Goal: Task Accomplishment & Management: Complete application form

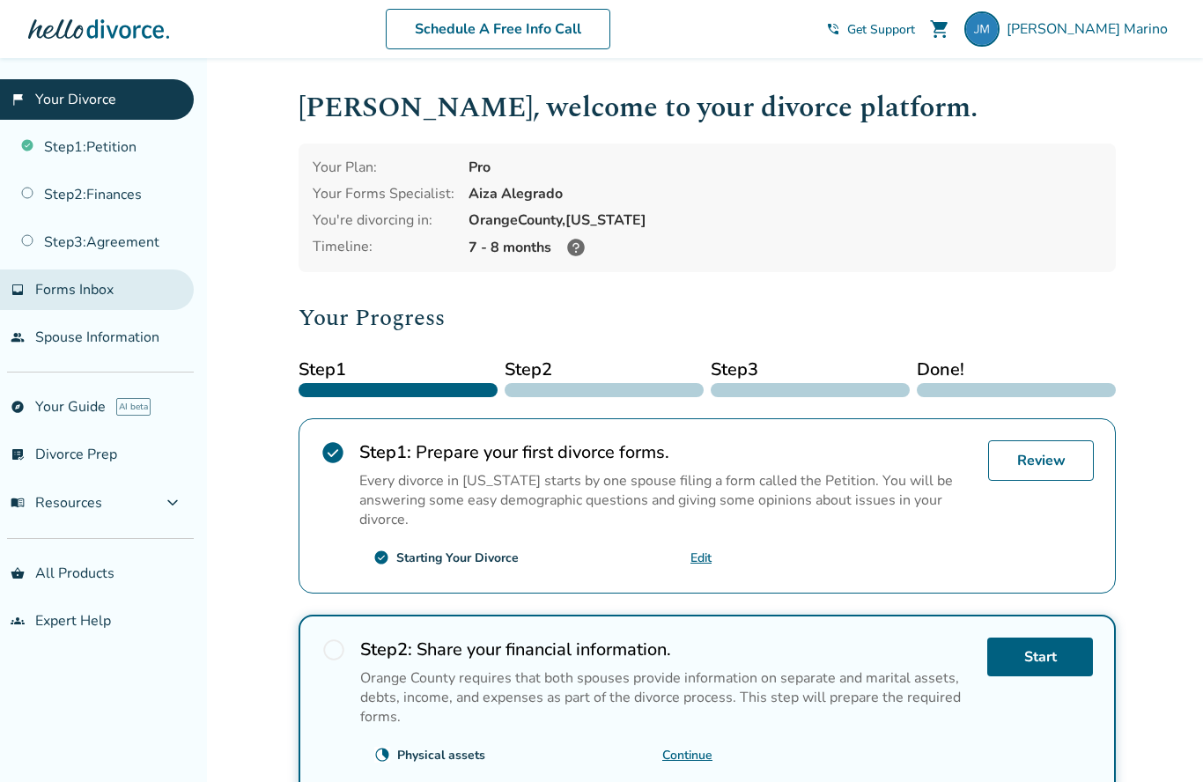
click at [66, 297] on span "Forms Inbox" at bounding box center [74, 289] width 78 height 19
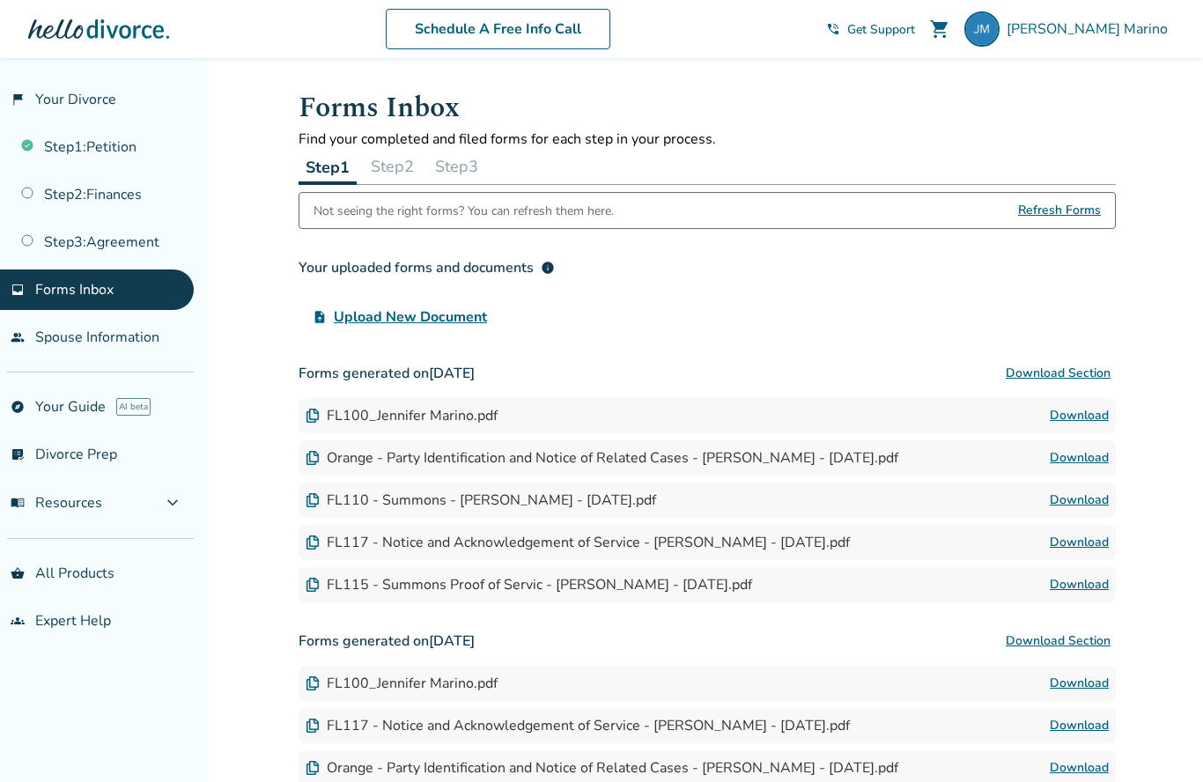
click at [1064, 216] on span "Refresh Forms" at bounding box center [1059, 210] width 83 height 35
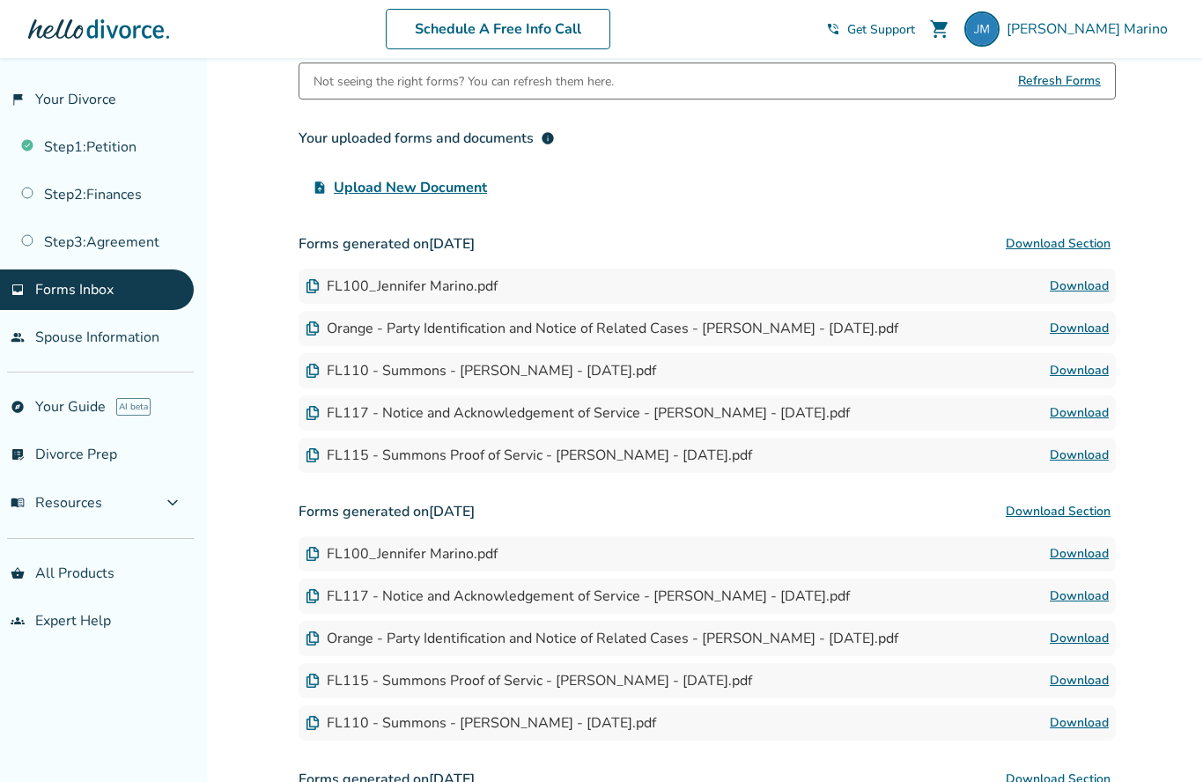
scroll to position [129, 0]
click at [372, 297] on div "FL100_Jennifer Marino.pdf" at bounding box center [402, 286] width 192 height 19
click at [319, 286] on img at bounding box center [313, 287] width 14 height 14
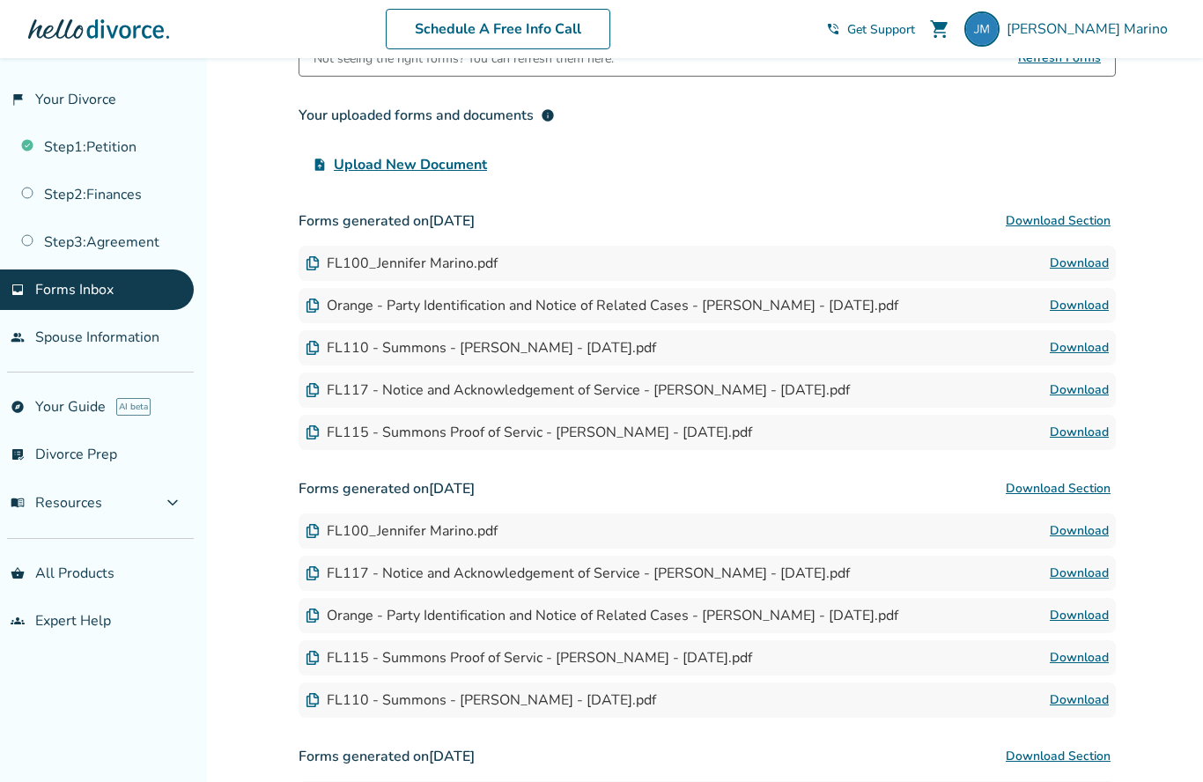
scroll to position [161, 0]
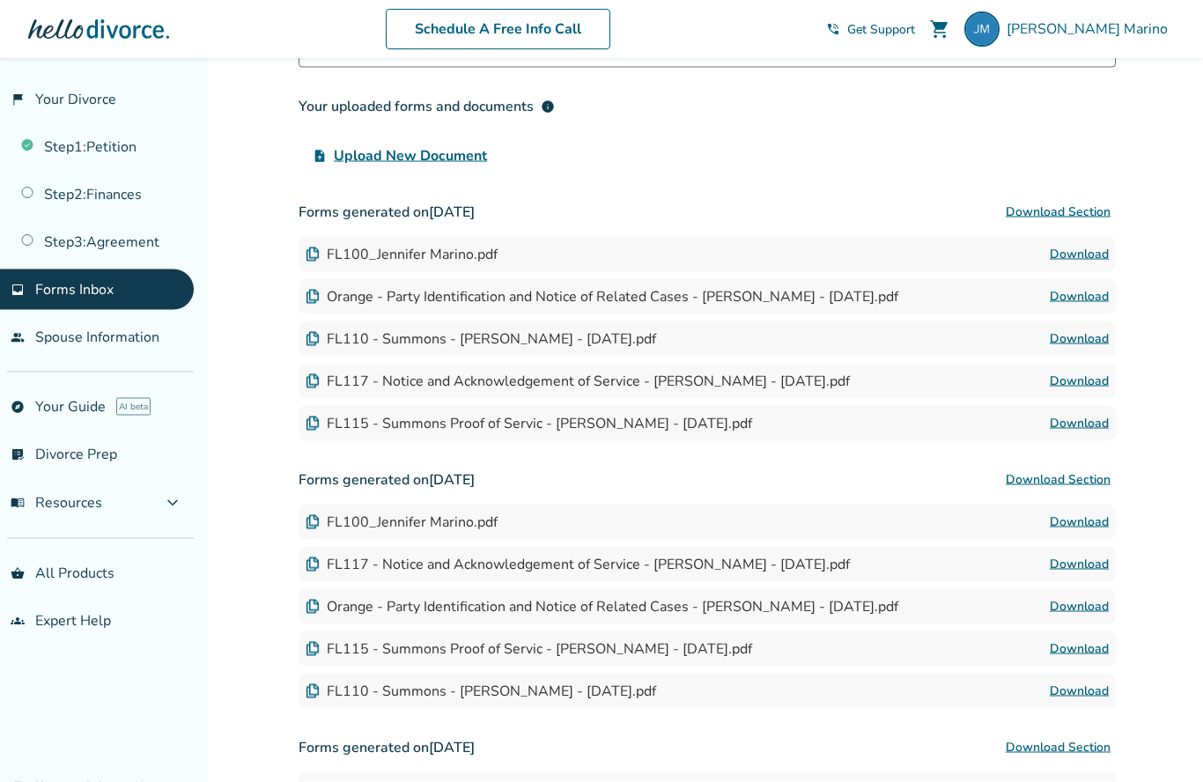
click at [1083, 263] on link "Download" at bounding box center [1079, 254] width 59 height 21
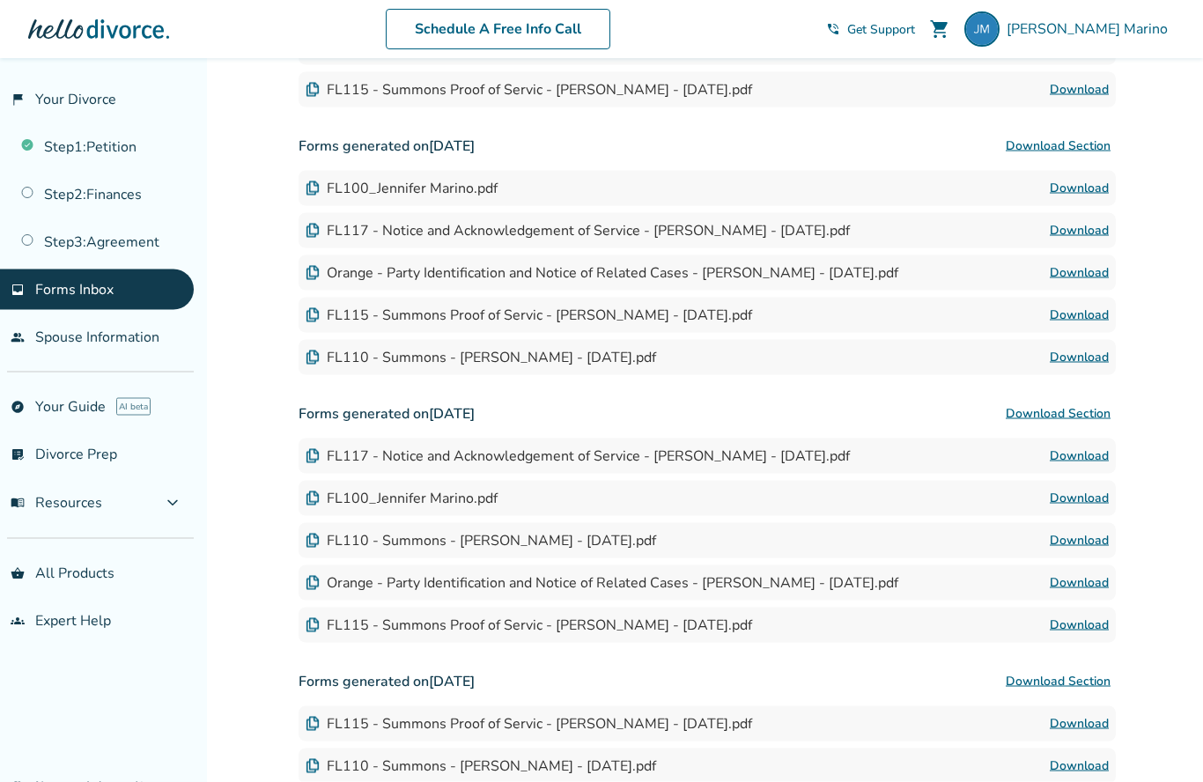
scroll to position [496, 0]
click at [46, 304] on link "inbox Forms Inbox" at bounding box center [97, 289] width 194 height 41
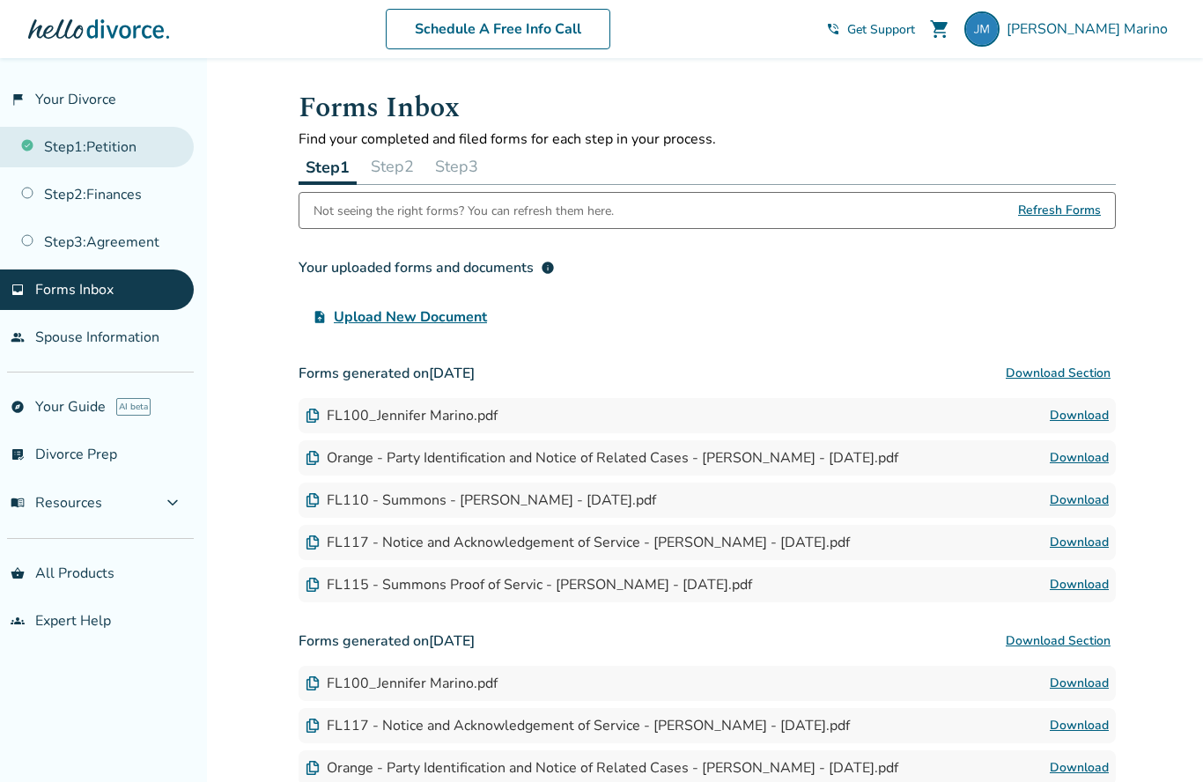
click at [69, 145] on link "Step 1 : Petition" at bounding box center [97, 147] width 194 height 41
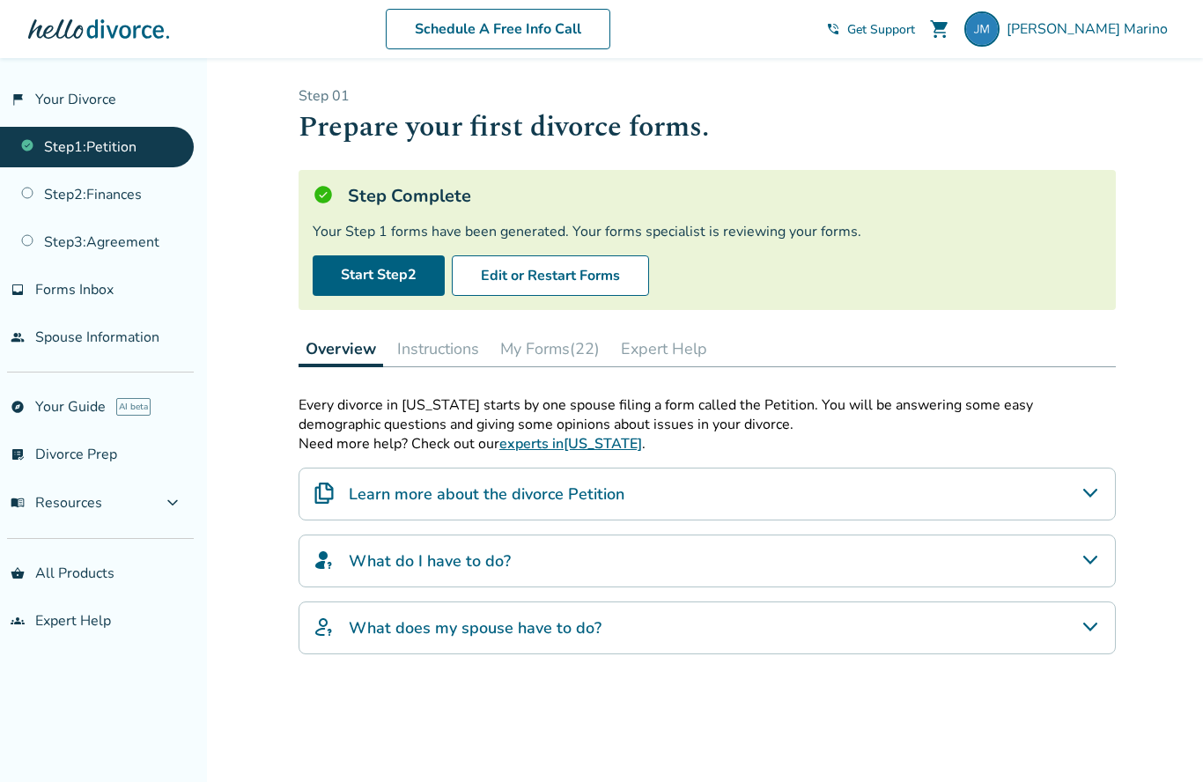
click at [525, 354] on button "My Forms (22)" at bounding box center [550, 348] width 114 height 35
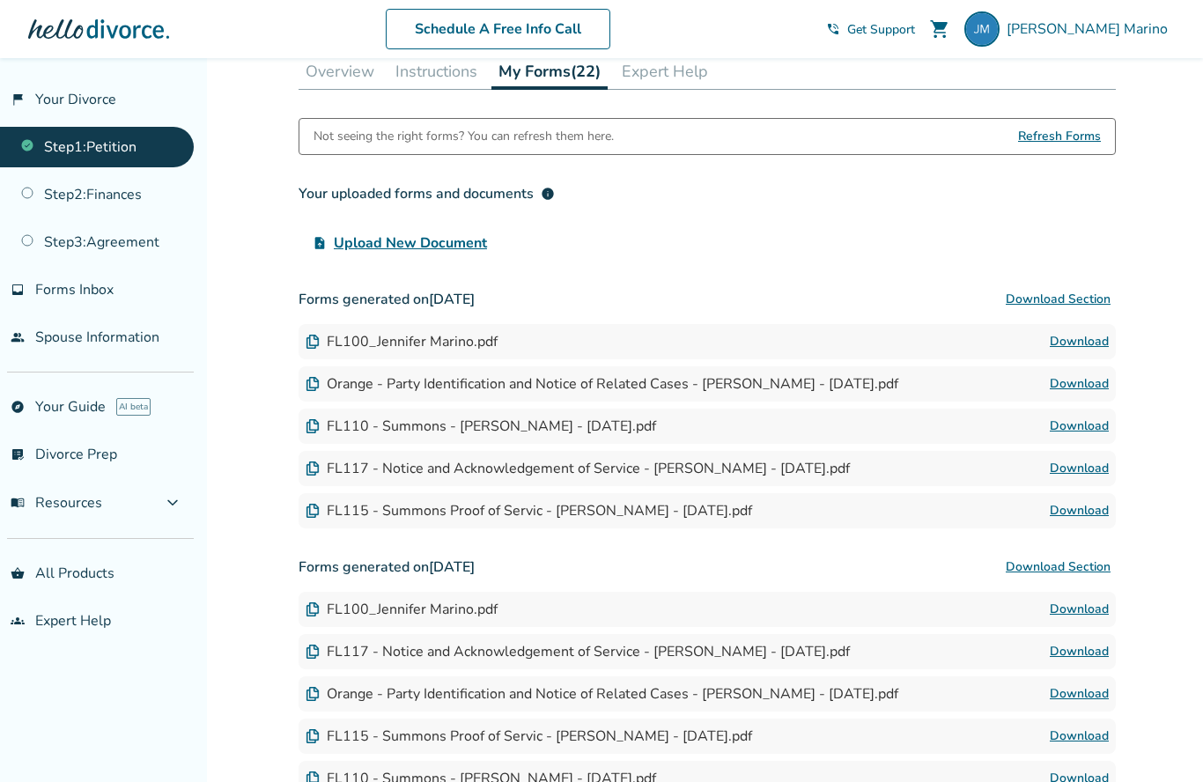
scroll to position [274, 0]
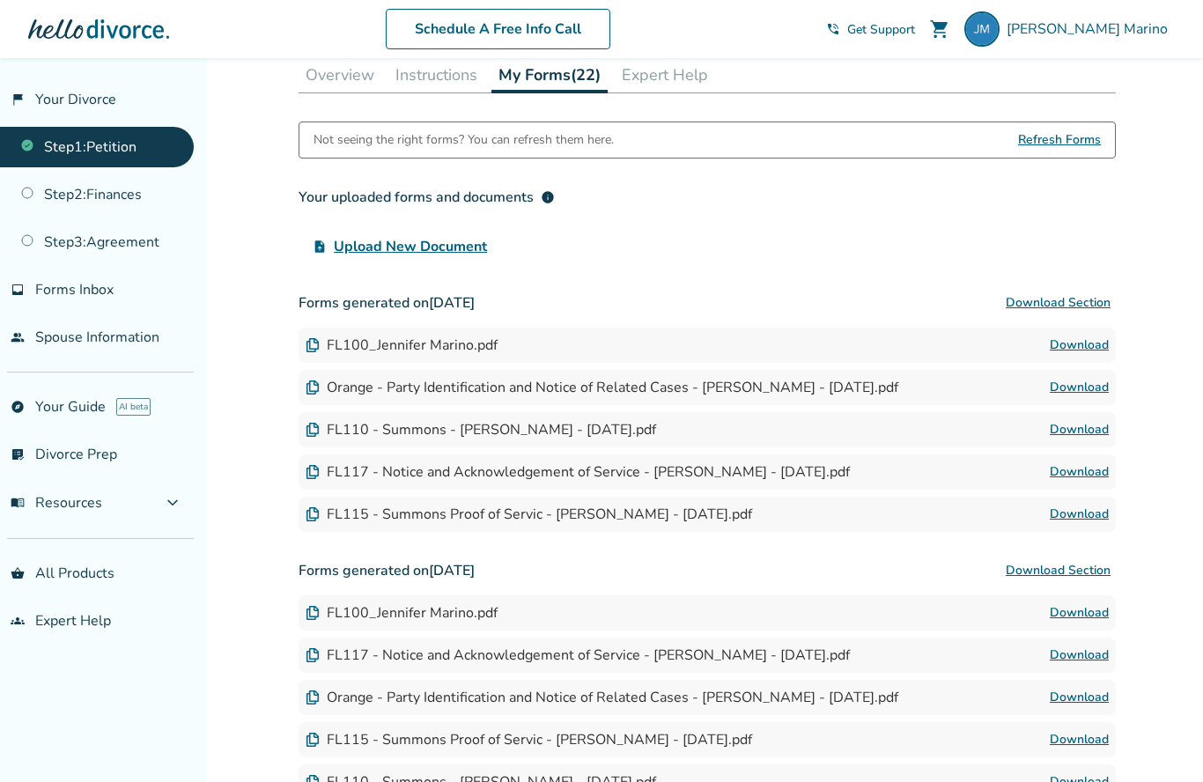
click at [1075, 397] on link "Download" at bounding box center [1079, 387] width 59 height 21
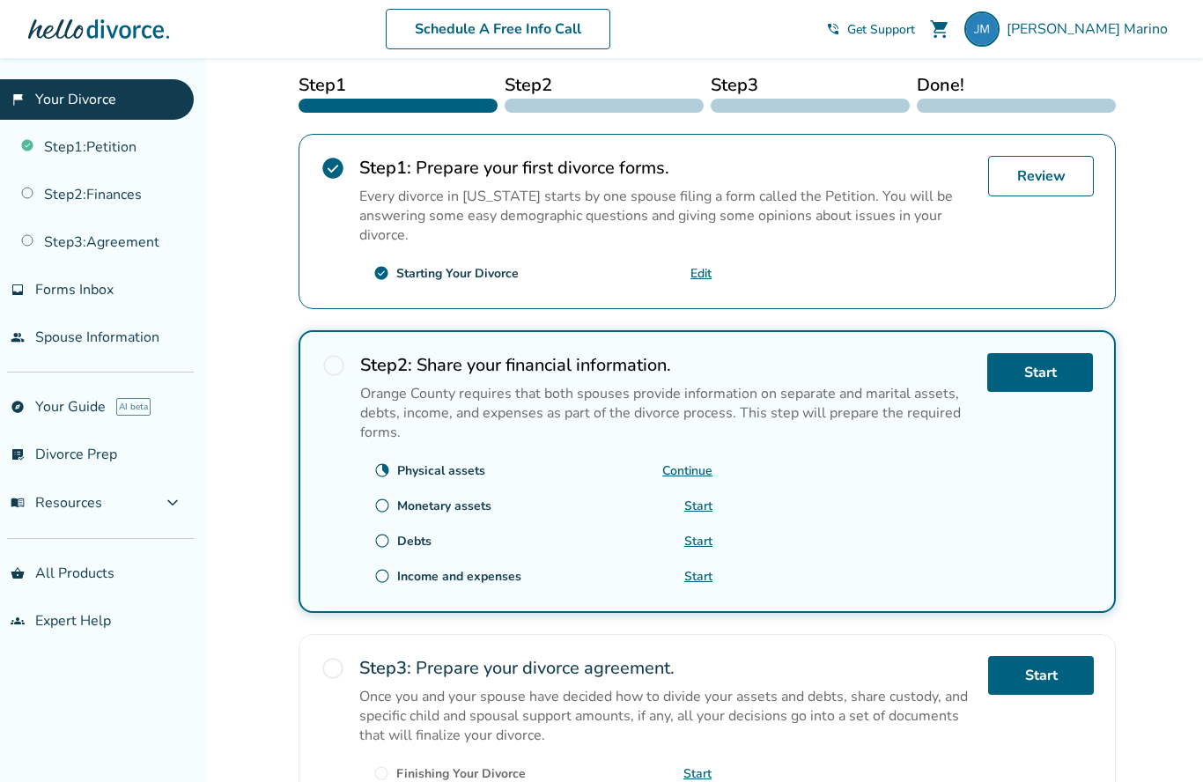
scroll to position [283, 0]
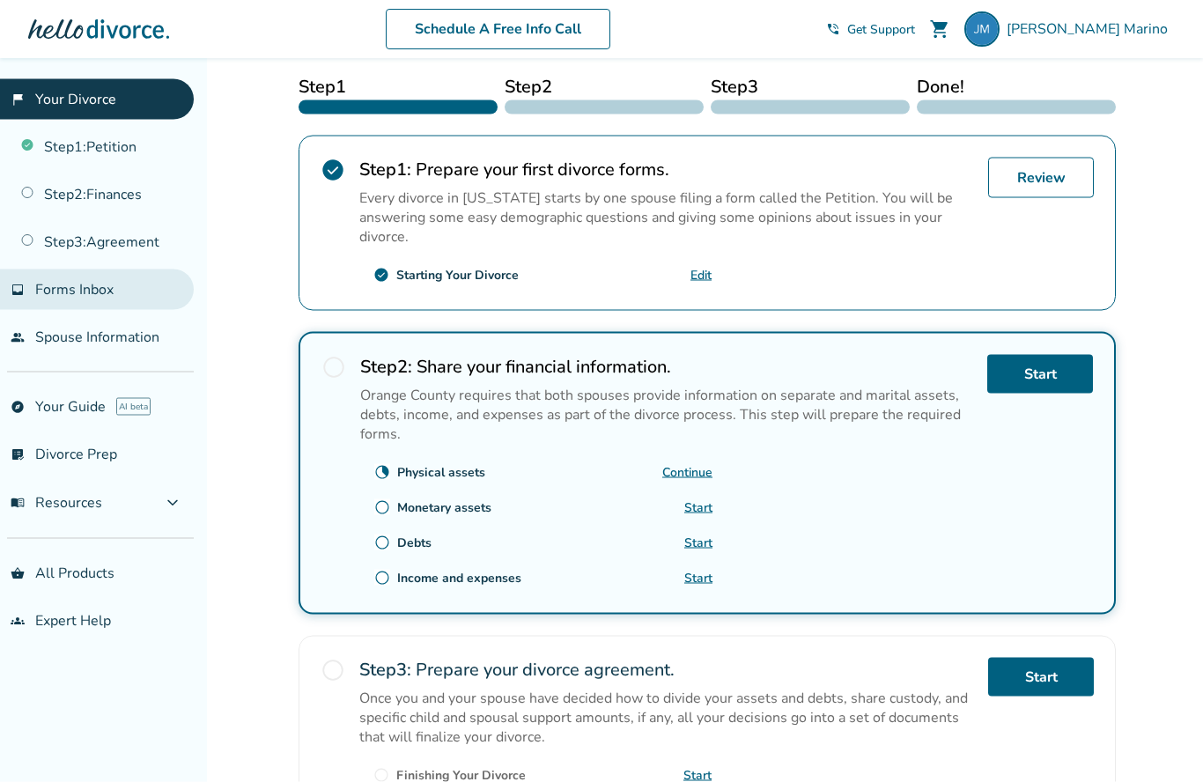
click at [41, 289] on span "Forms Inbox" at bounding box center [74, 289] width 78 height 19
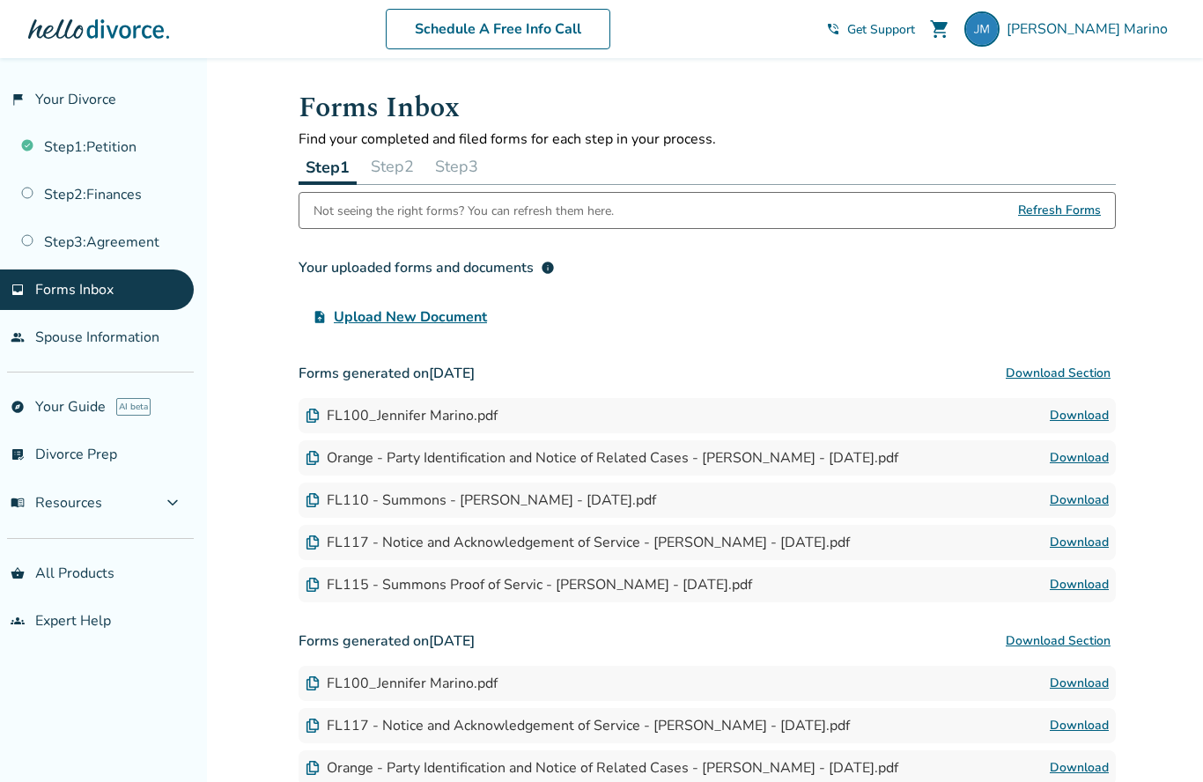
click at [1072, 224] on span "Refresh Forms" at bounding box center [1059, 210] width 83 height 35
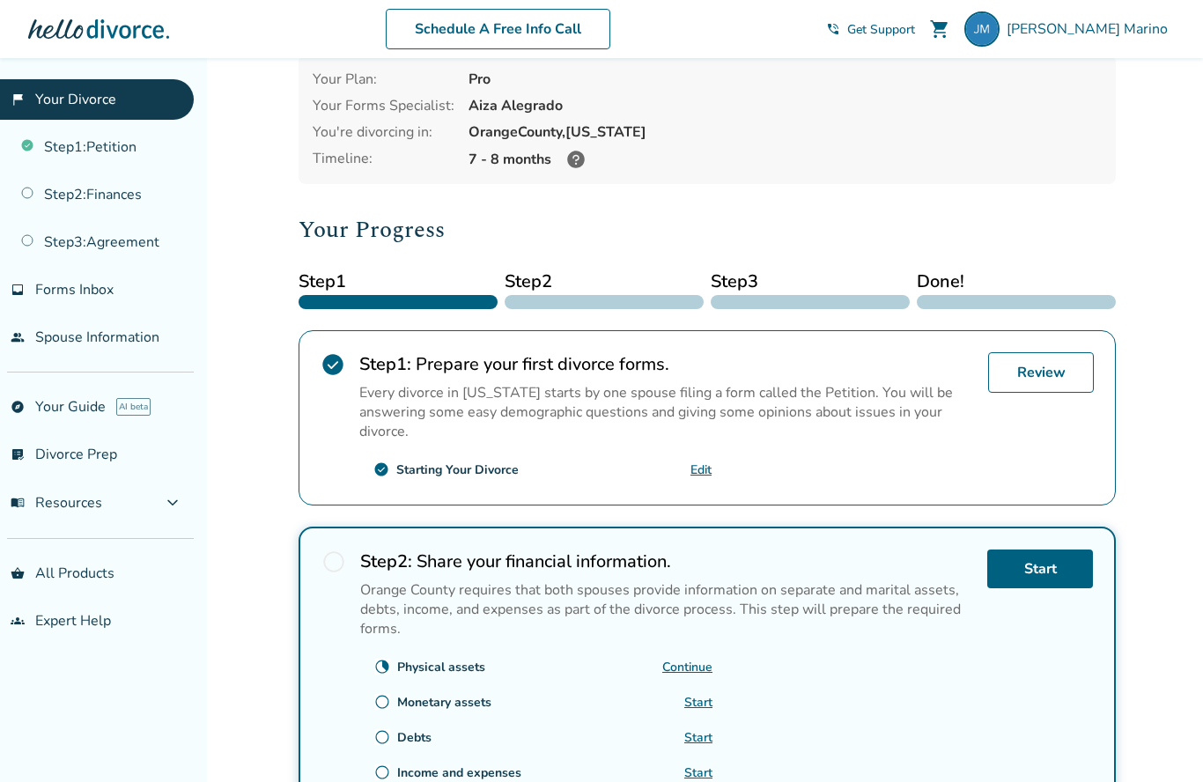
scroll to position [84, 0]
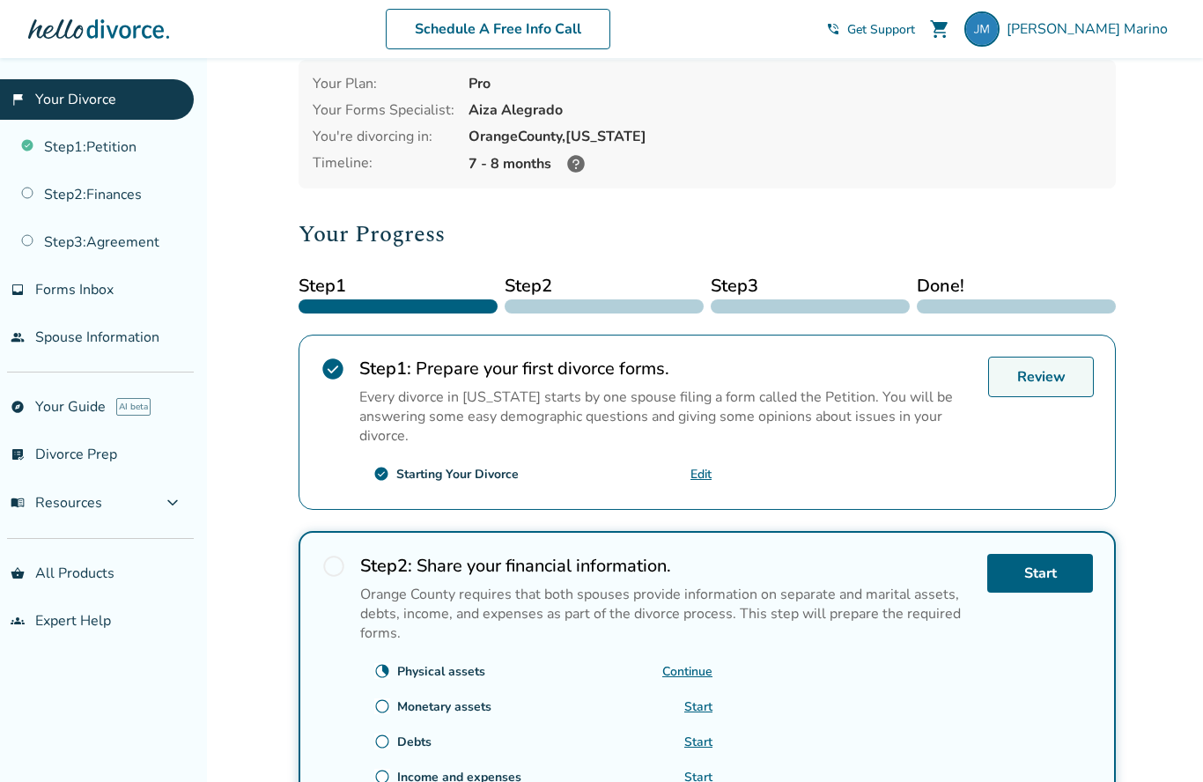
click at [1050, 394] on link "Review" at bounding box center [1041, 377] width 106 height 41
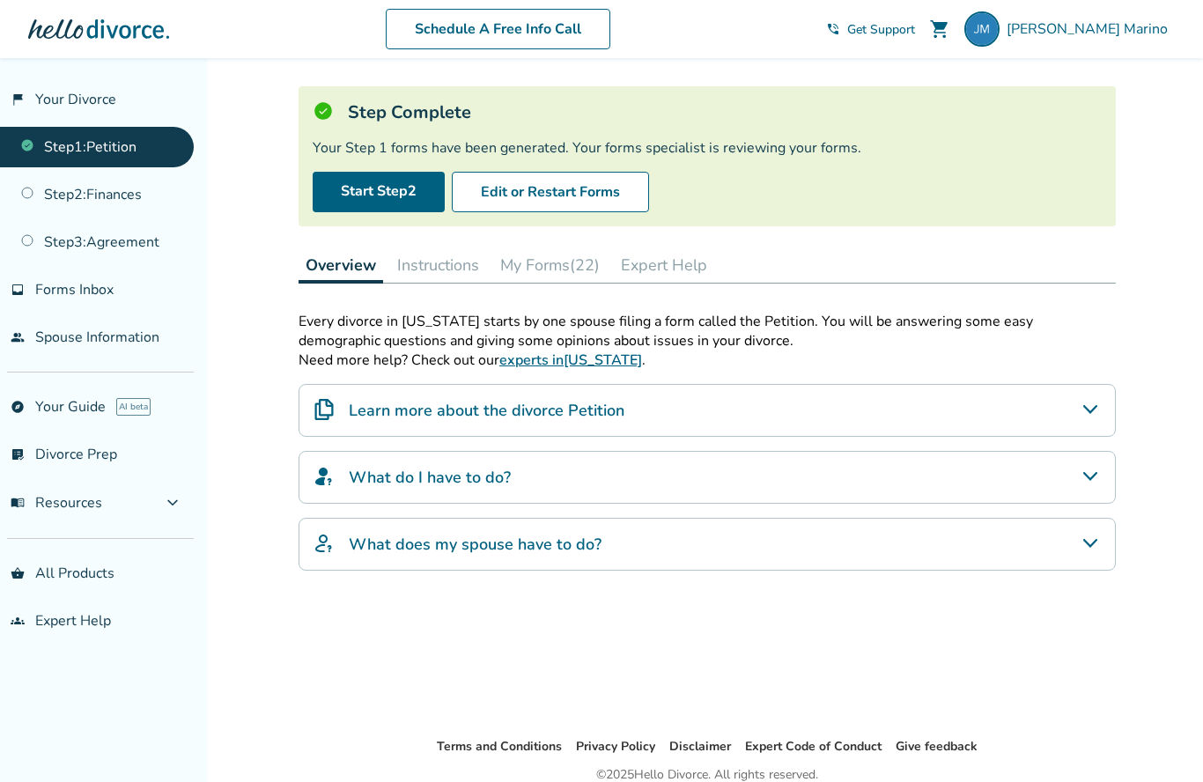
click at [436, 278] on button "Instructions" at bounding box center [438, 264] width 96 height 35
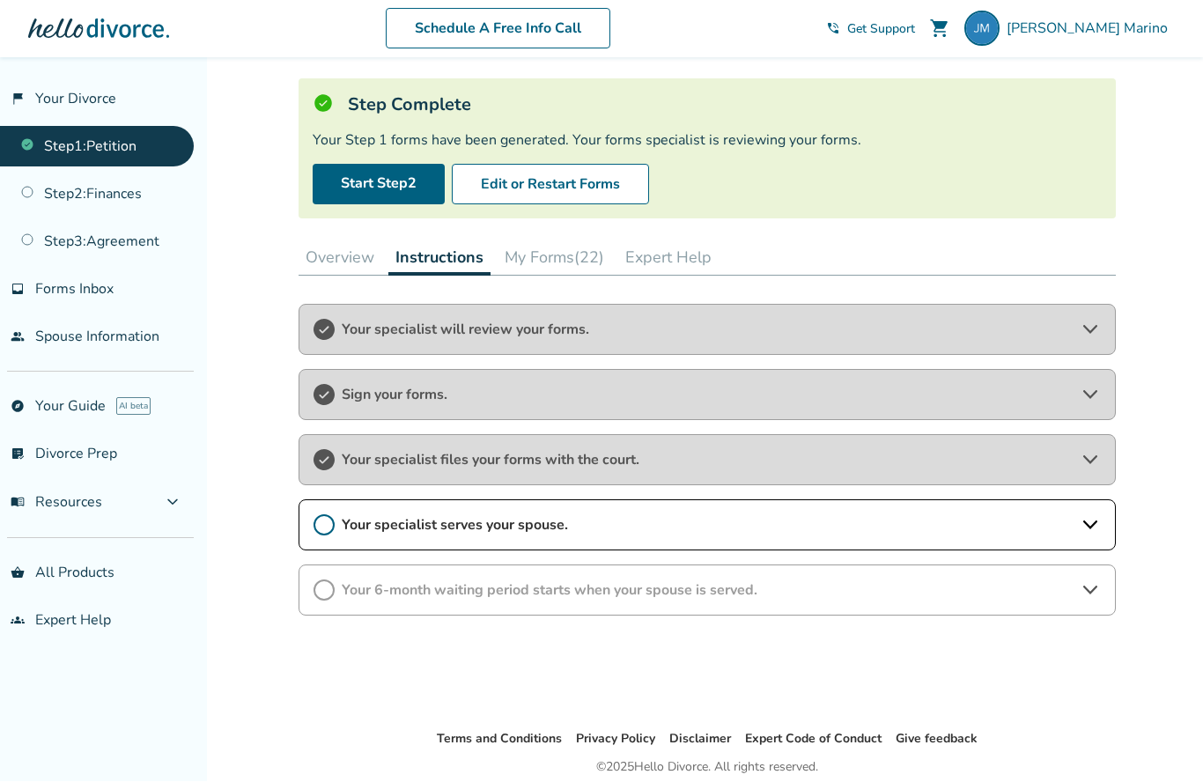
scroll to position [90, 0]
click at [1093, 537] on icon at bounding box center [1090, 526] width 21 height 21
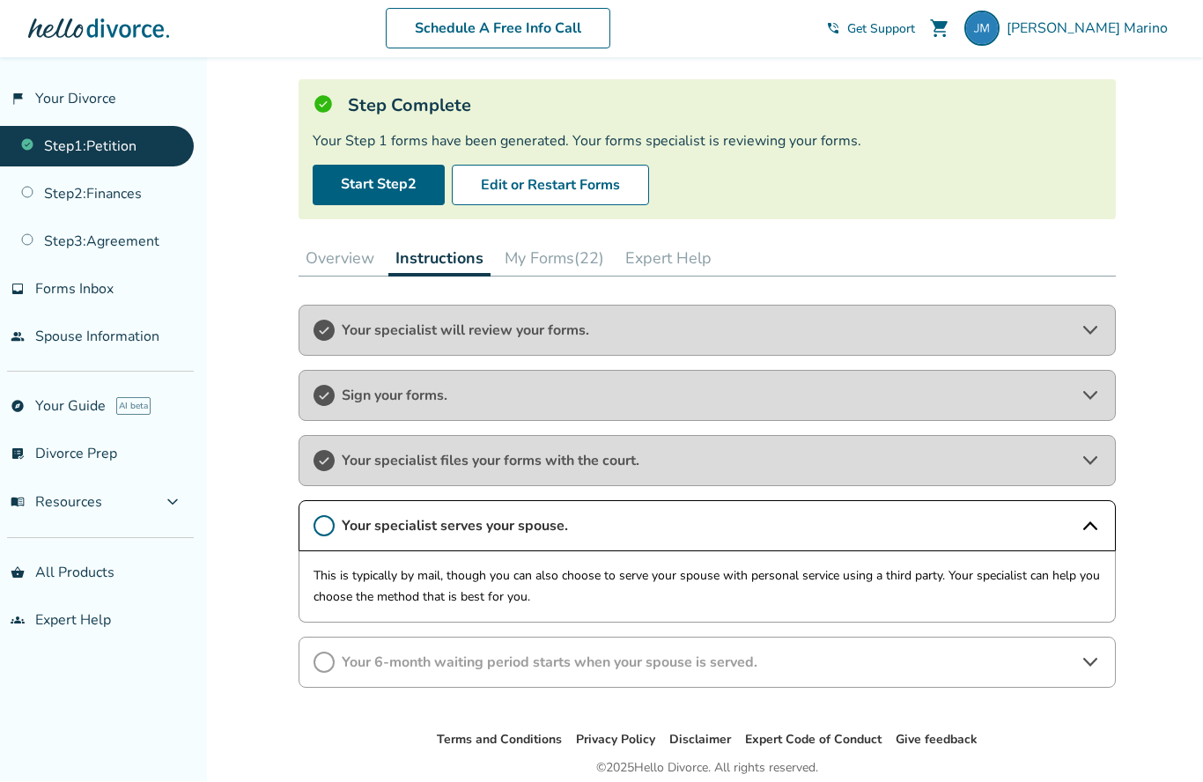
click at [1084, 668] on icon at bounding box center [1090, 663] width 21 height 21
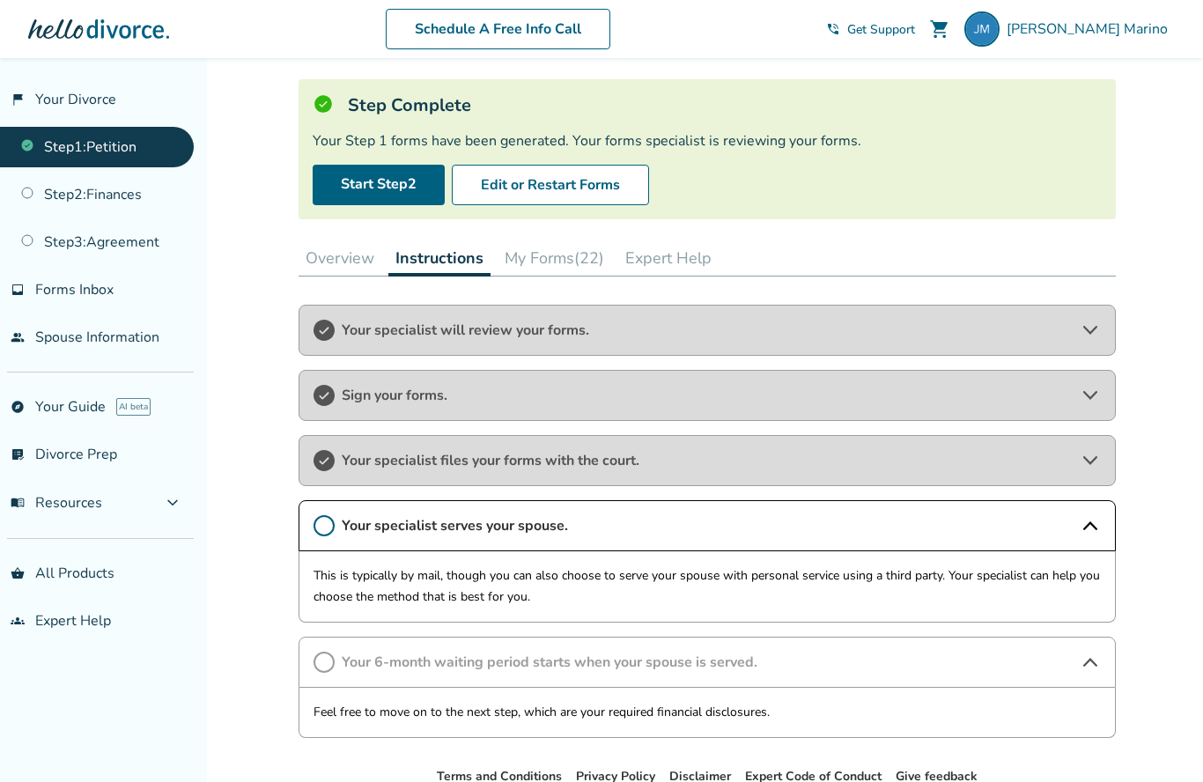
click at [569, 267] on button "My Forms (22)" at bounding box center [555, 257] width 114 height 35
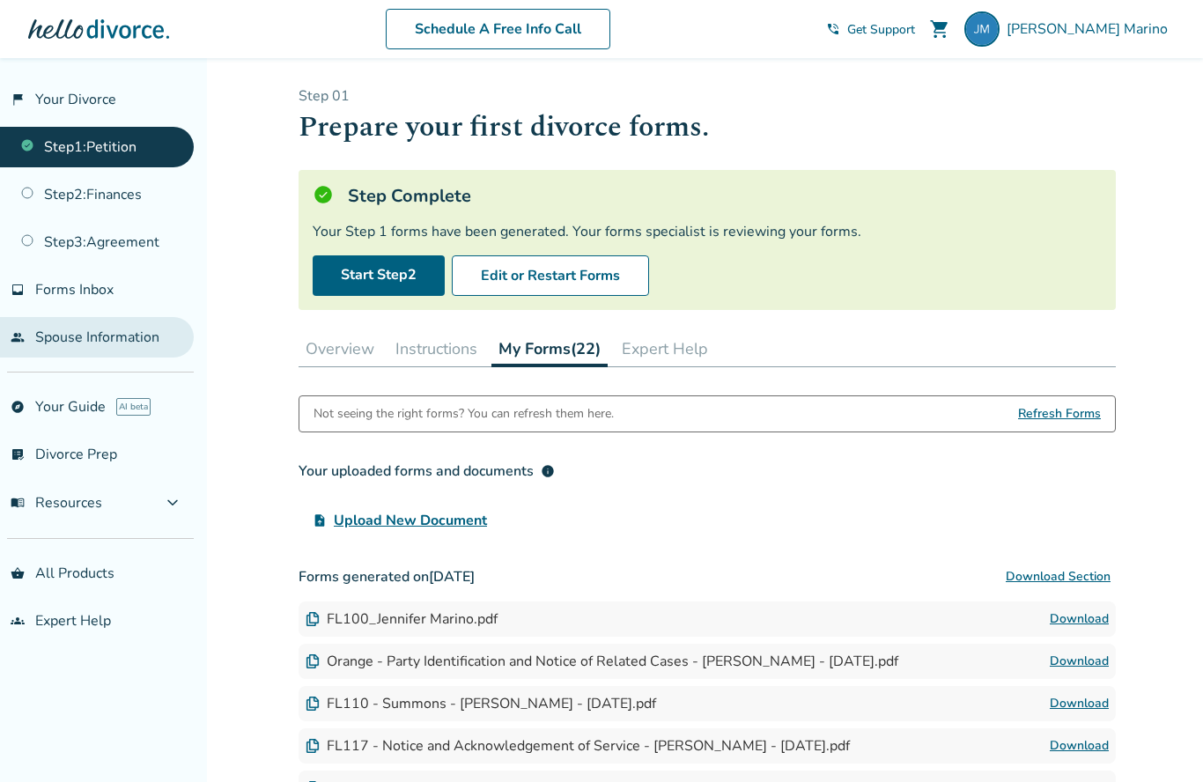
click at [39, 341] on link "people Spouse Information" at bounding box center [97, 337] width 194 height 41
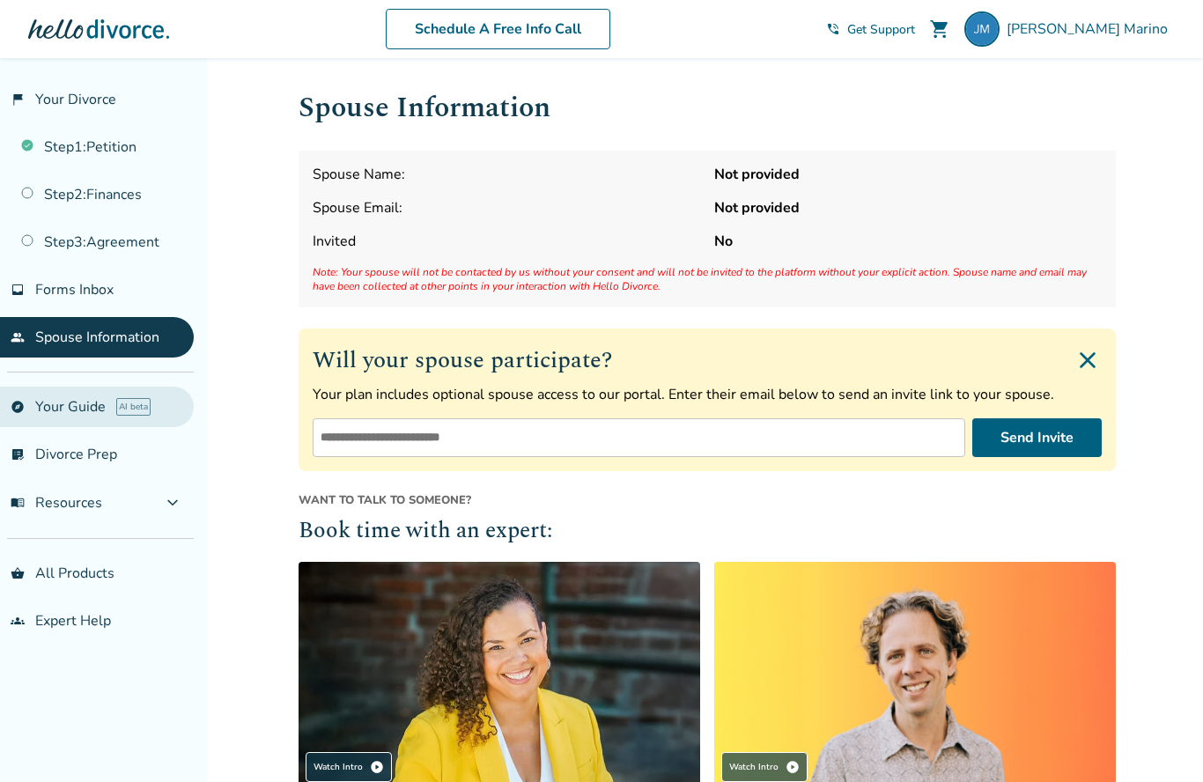
click at [41, 411] on link "explore Your Guide AI beta" at bounding box center [97, 407] width 194 height 41
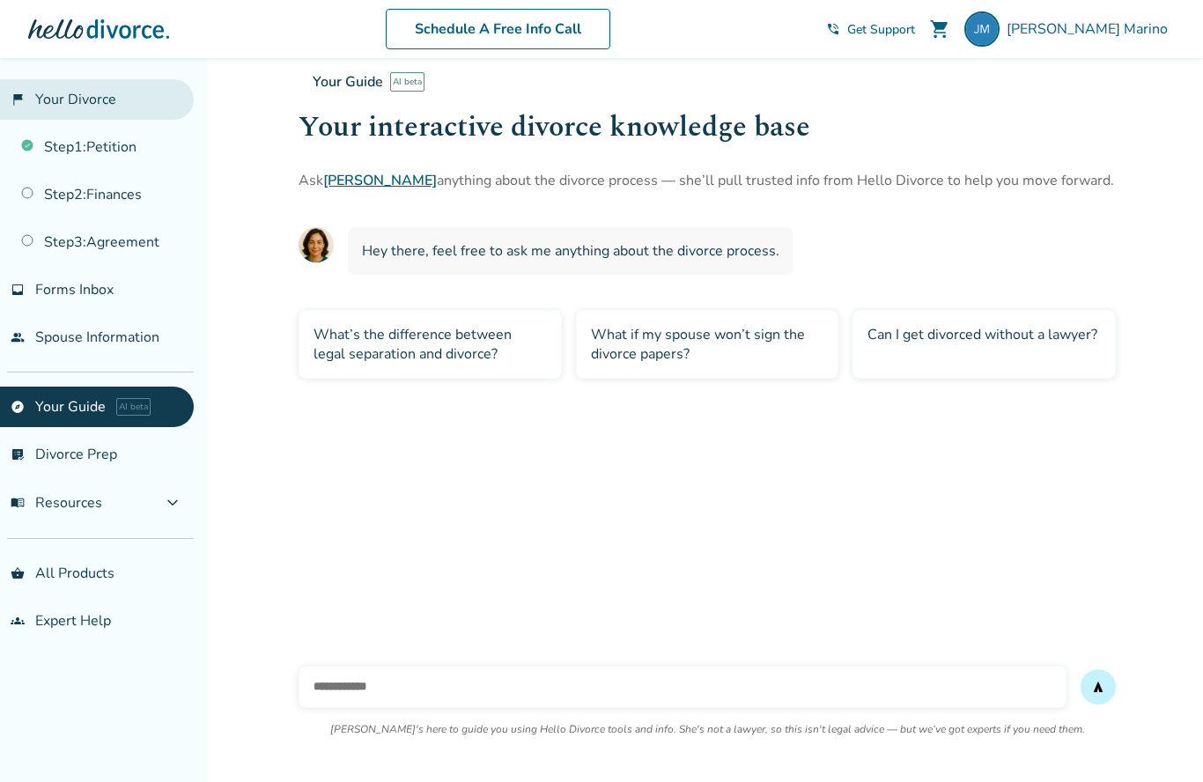
click at [42, 101] on link "flag_2 Your Divorce" at bounding box center [97, 99] width 194 height 41
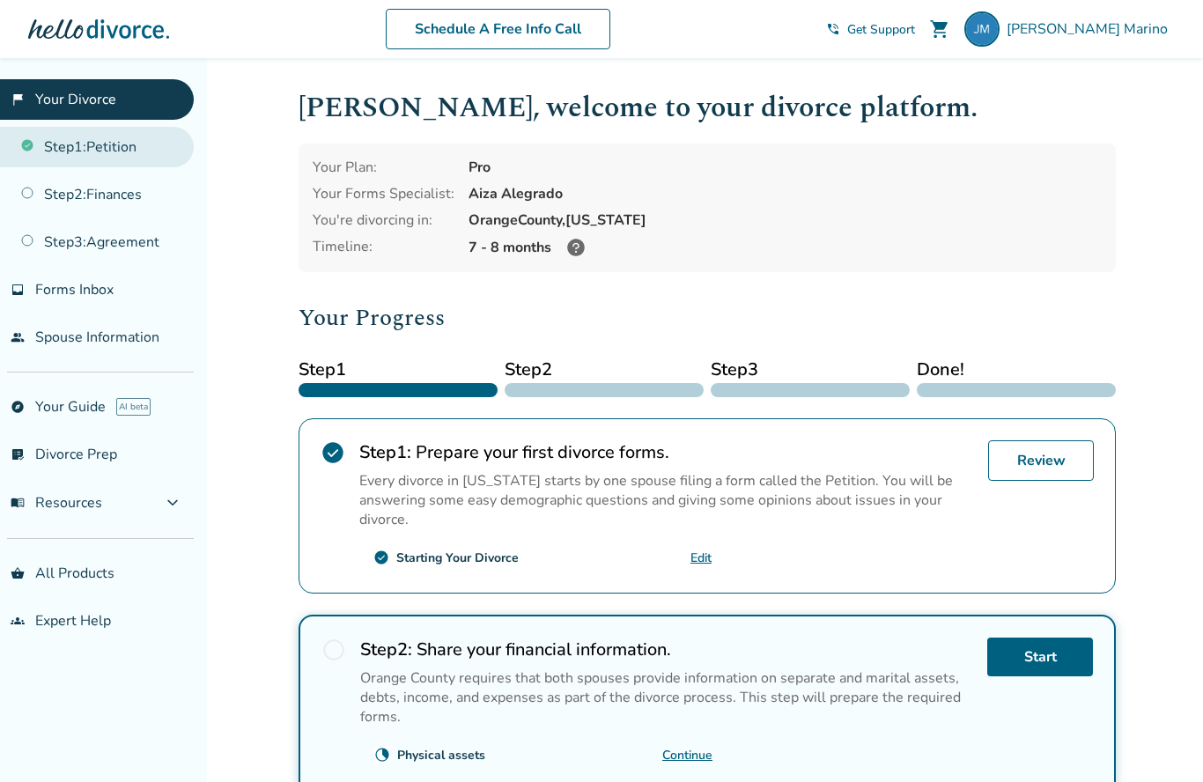
click at [55, 144] on link "Step 1 : Petition" at bounding box center [97, 147] width 194 height 41
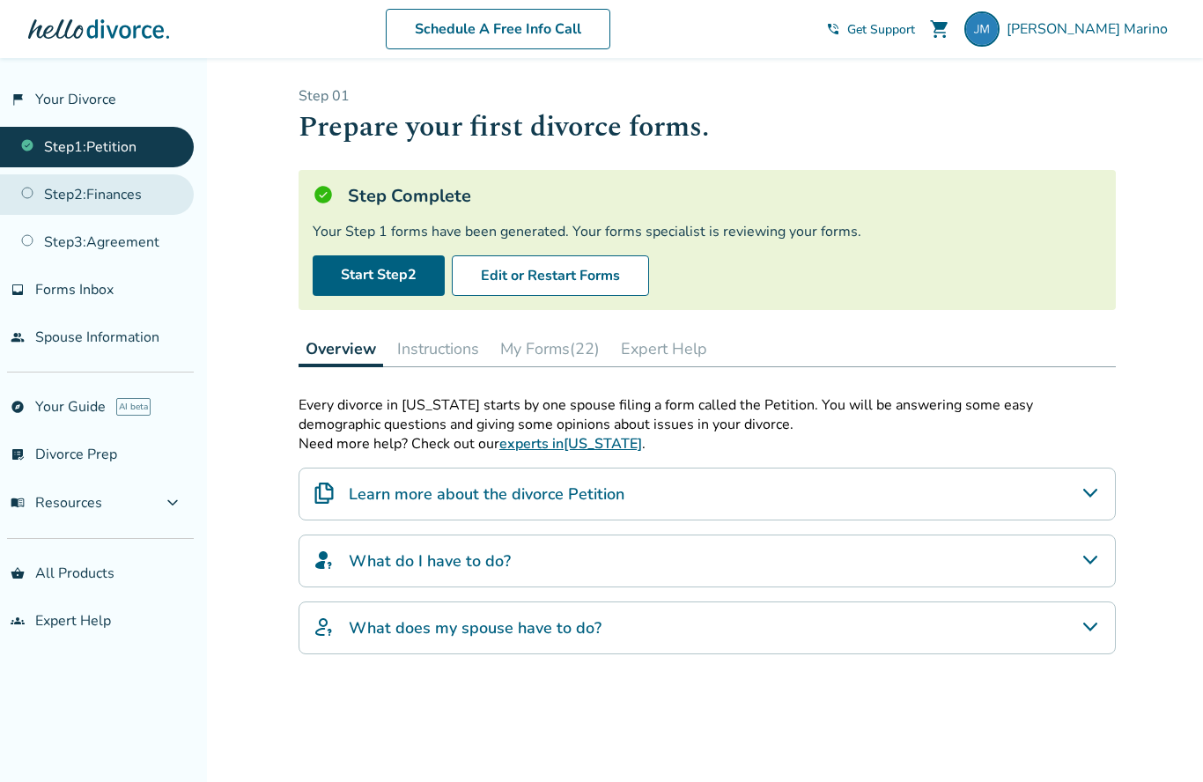
click at [50, 194] on link "Step 2 : Finances" at bounding box center [97, 194] width 194 height 41
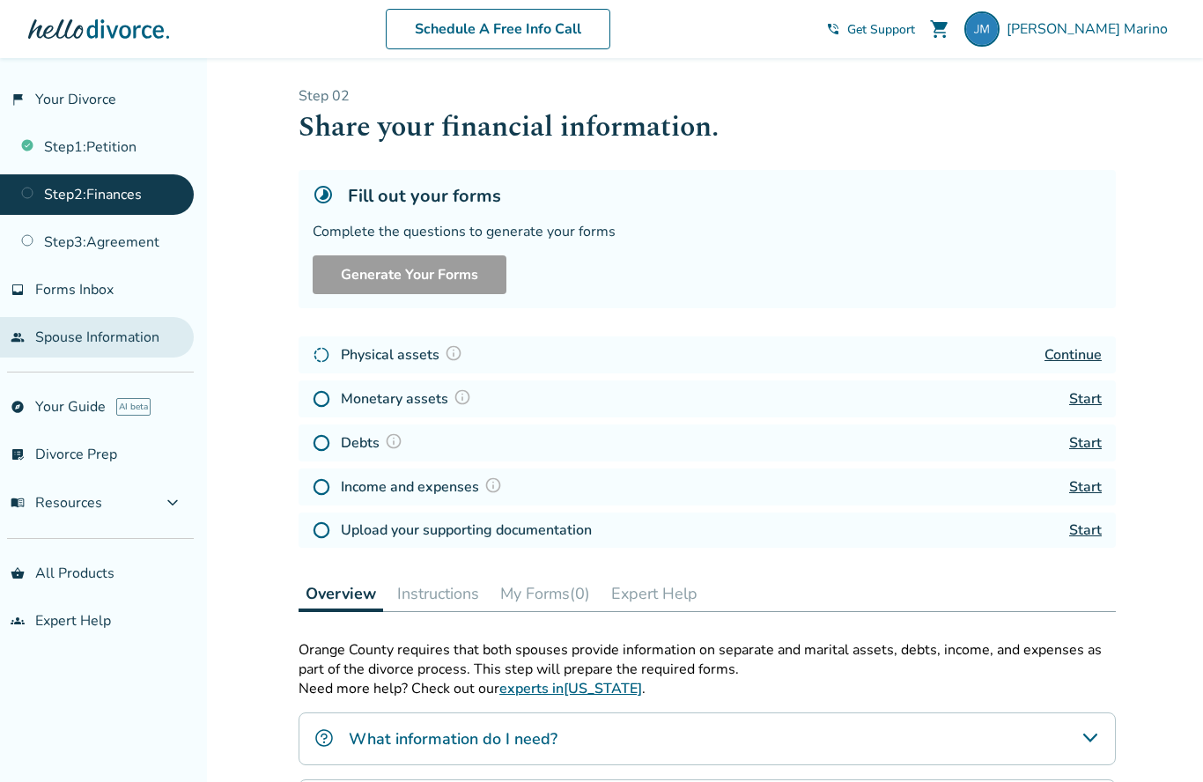
click at [26, 341] on link "people Spouse Information" at bounding box center [97, 337] width 194 height 41
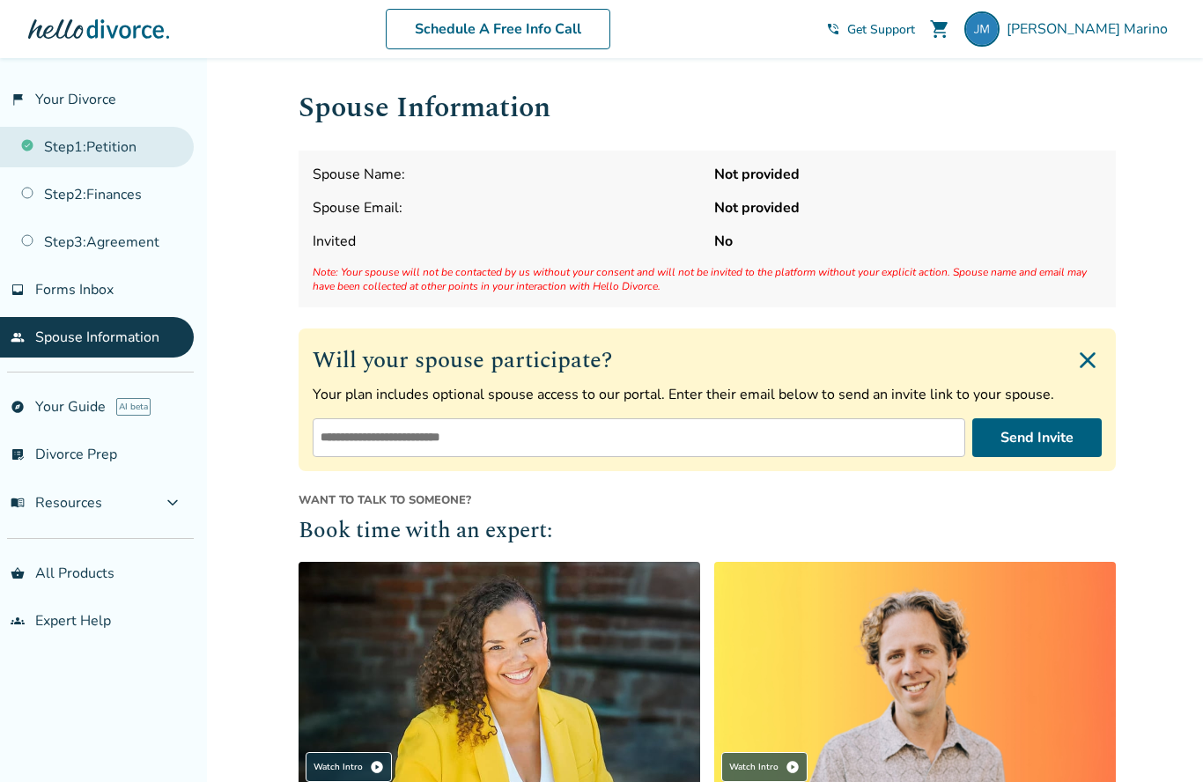
click at [68, 157] on link "Step 1 : Petition" at bounding box center [97, 147] width 194 height 41
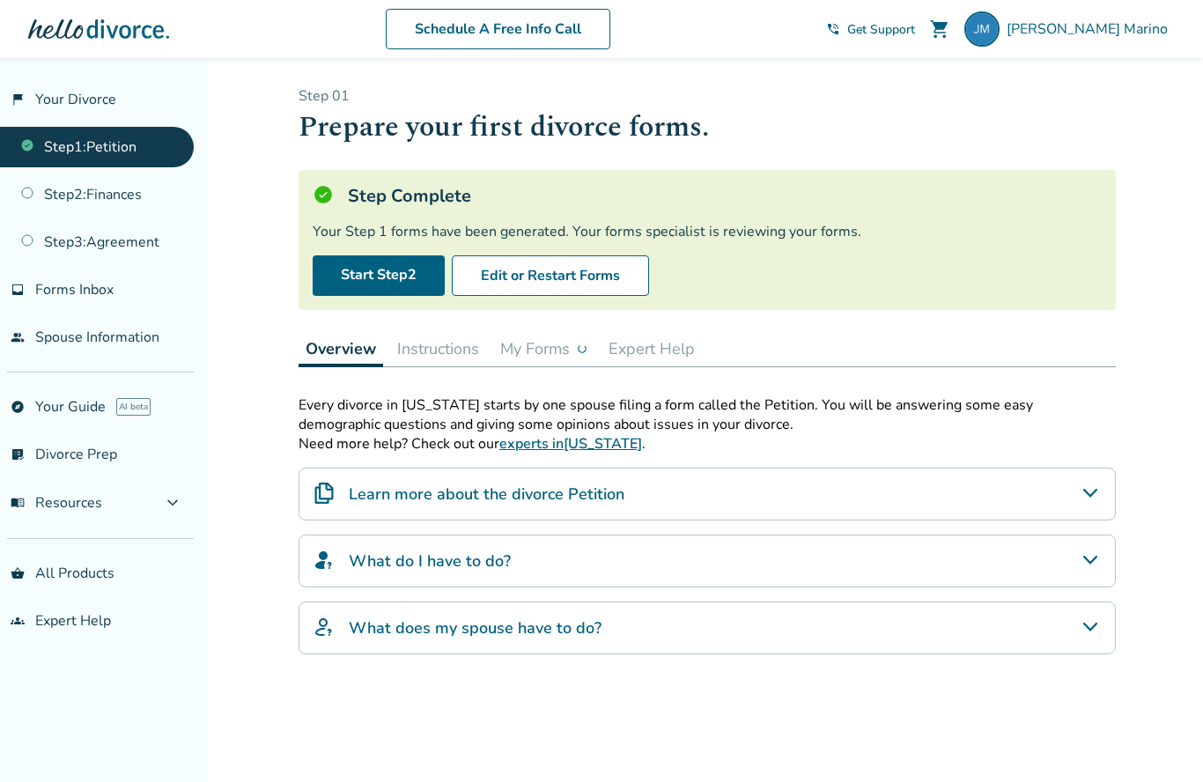
click at [1031, 500] on div "Learn more about the divorce Petition" at bounding box center [707, 494] width 817 height 53
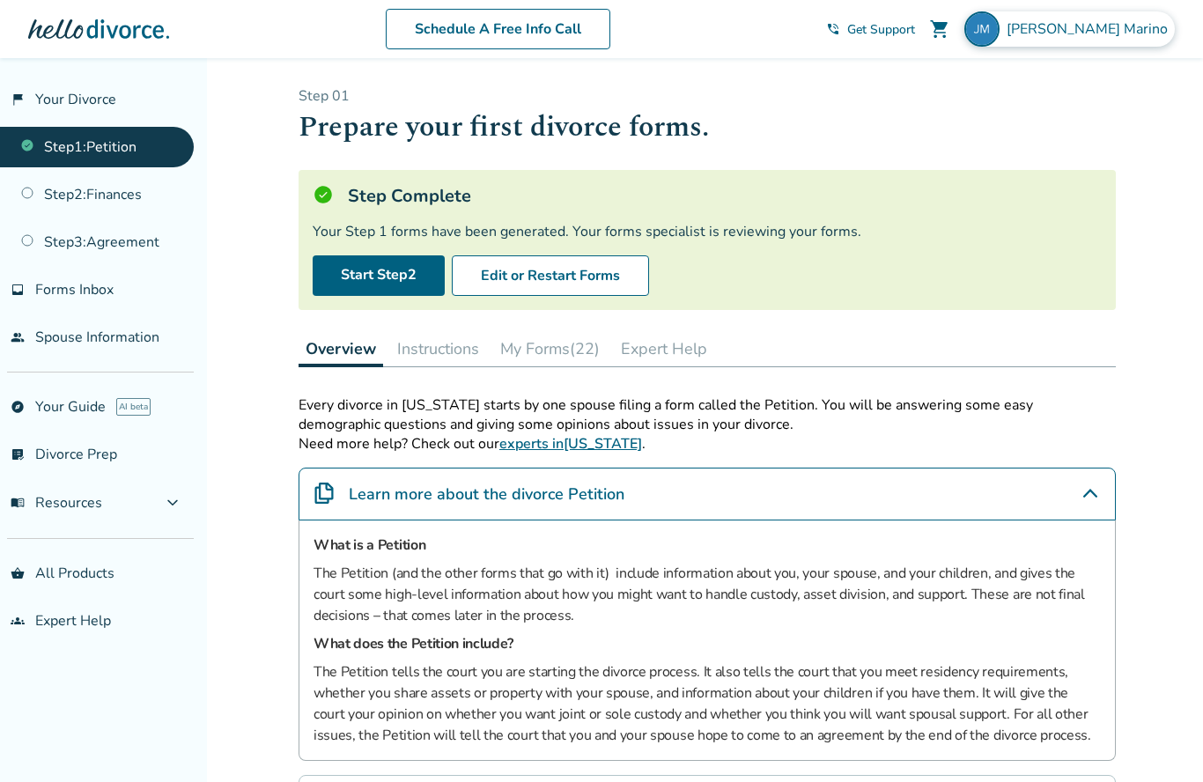
click at [1115, 41] on div "[PERSON_NAME]" at bounding box center [1069, 28] width 210 height 35
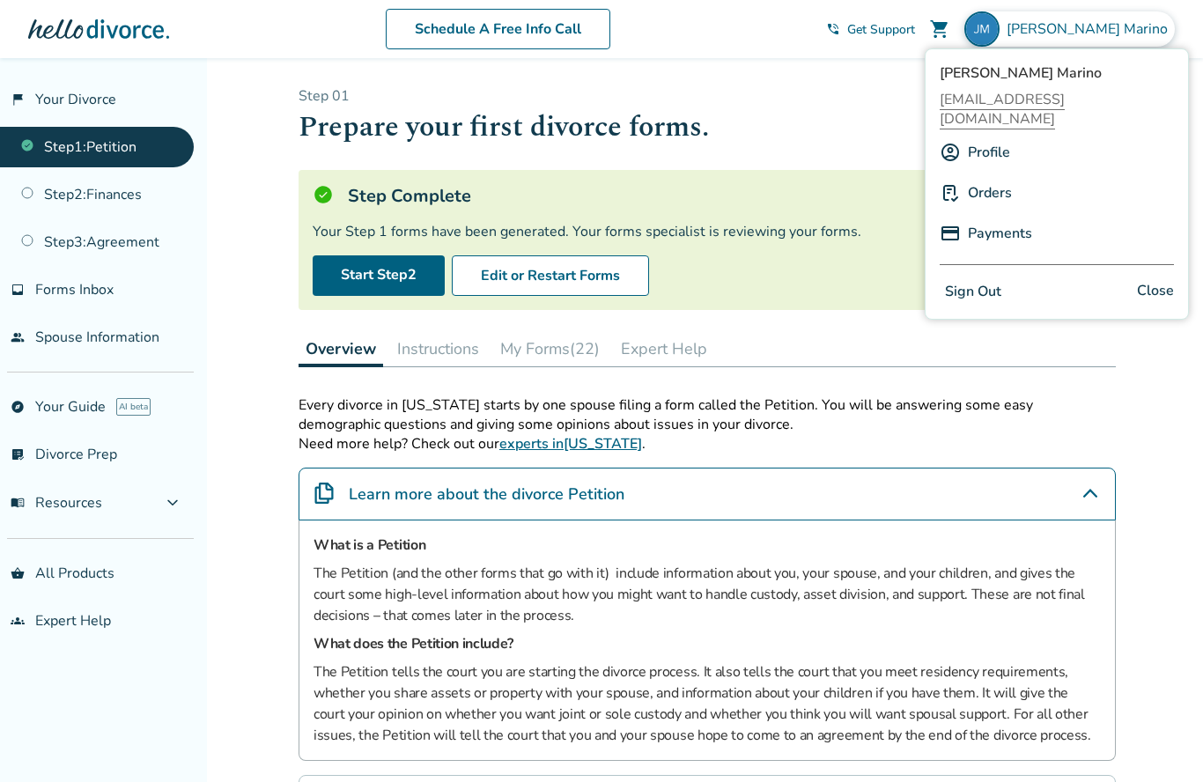
click at [765, 419] on p "Every divorce in [US_STATE] starts by one spouse filing a form called the Petit…" at bounding box center [707, 414] width 817 height 39
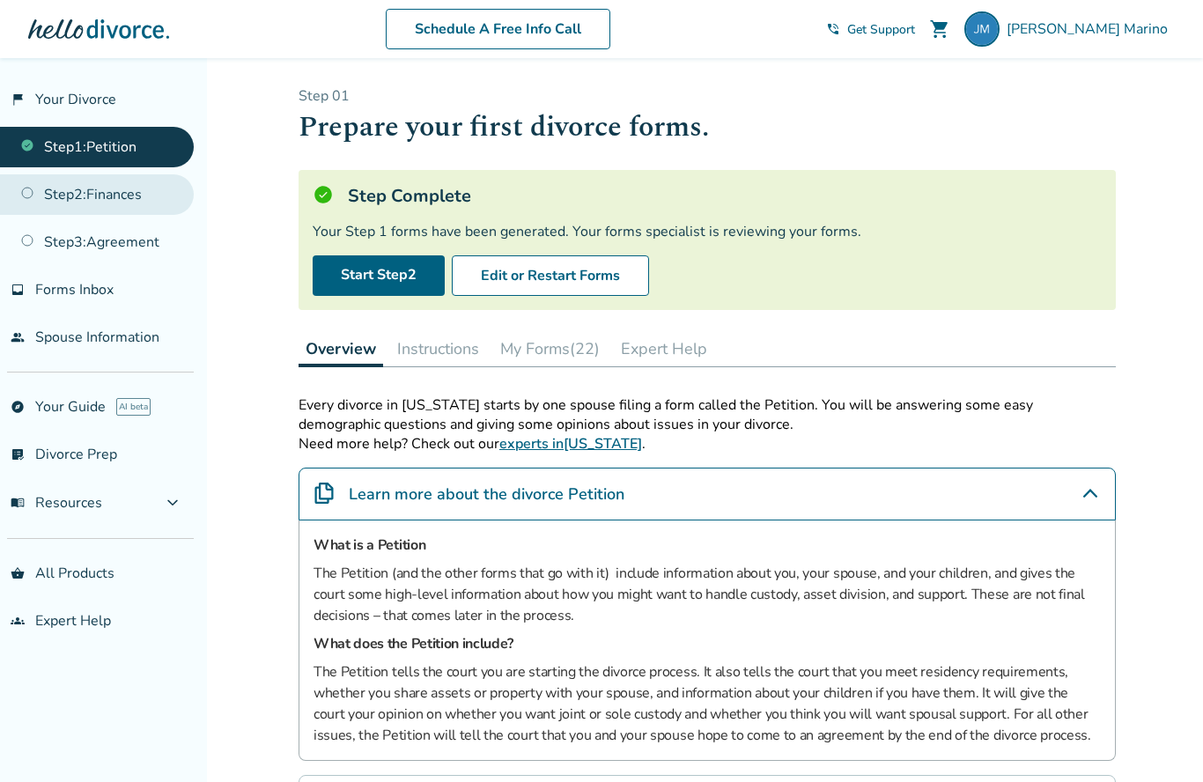
click at [144, 201] on link "Step 2 : Finances" at bounding box center [97, 194] width 194 height 41
